Goal: Task Accomplishment & Management: Manage account settings

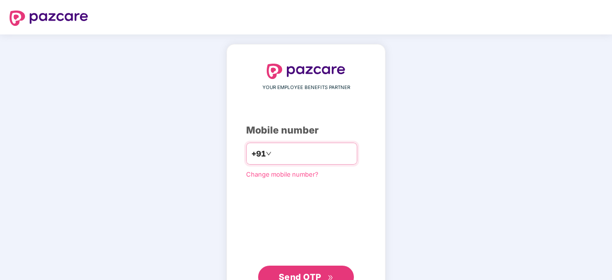
type input "**********"
click at [312, 274] on span "Send OTP" at bounding box center [300, 276] width 43 height 10
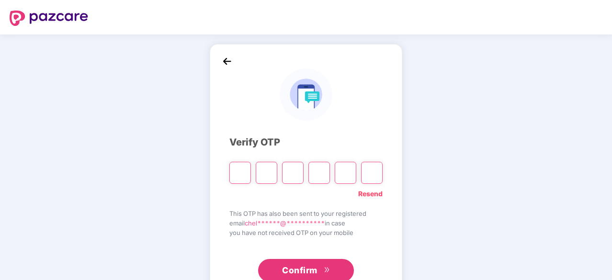
type input "*"
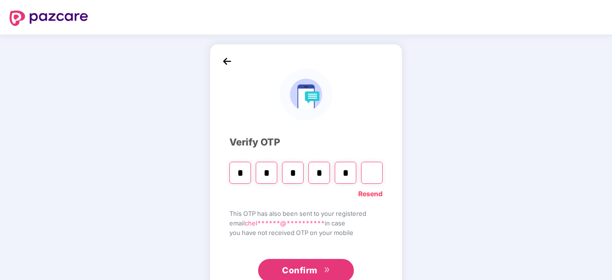
type input "*"
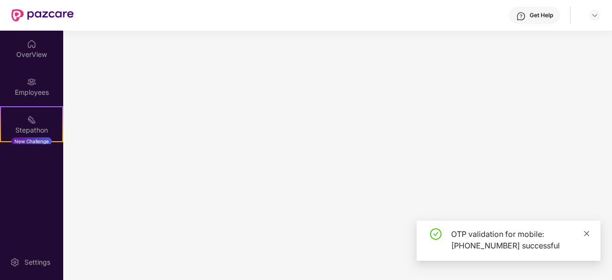
click at [586, 235] on icon "close" at bounding box center [586, 233] width 5 height 5
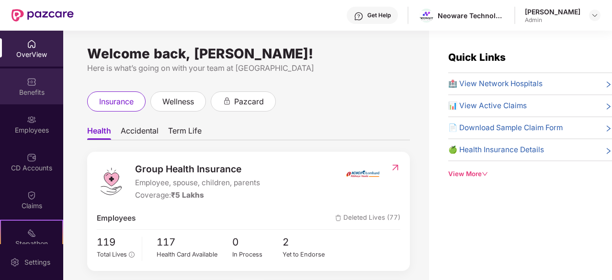
click at [31, 87] on div "Benefits" at bounding box center [31, 86] width 63 height 36
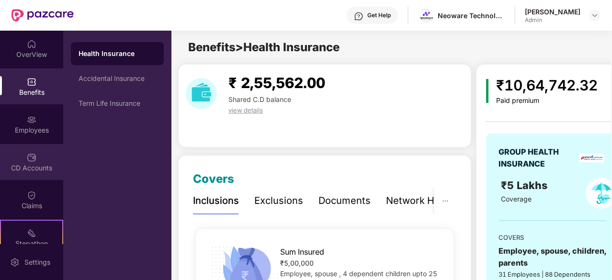
click at [33, 166] on div "CD Accounts" at bounding box center [31, 168] width 63 height 10
